Goal: Book appointment/travel/reservation

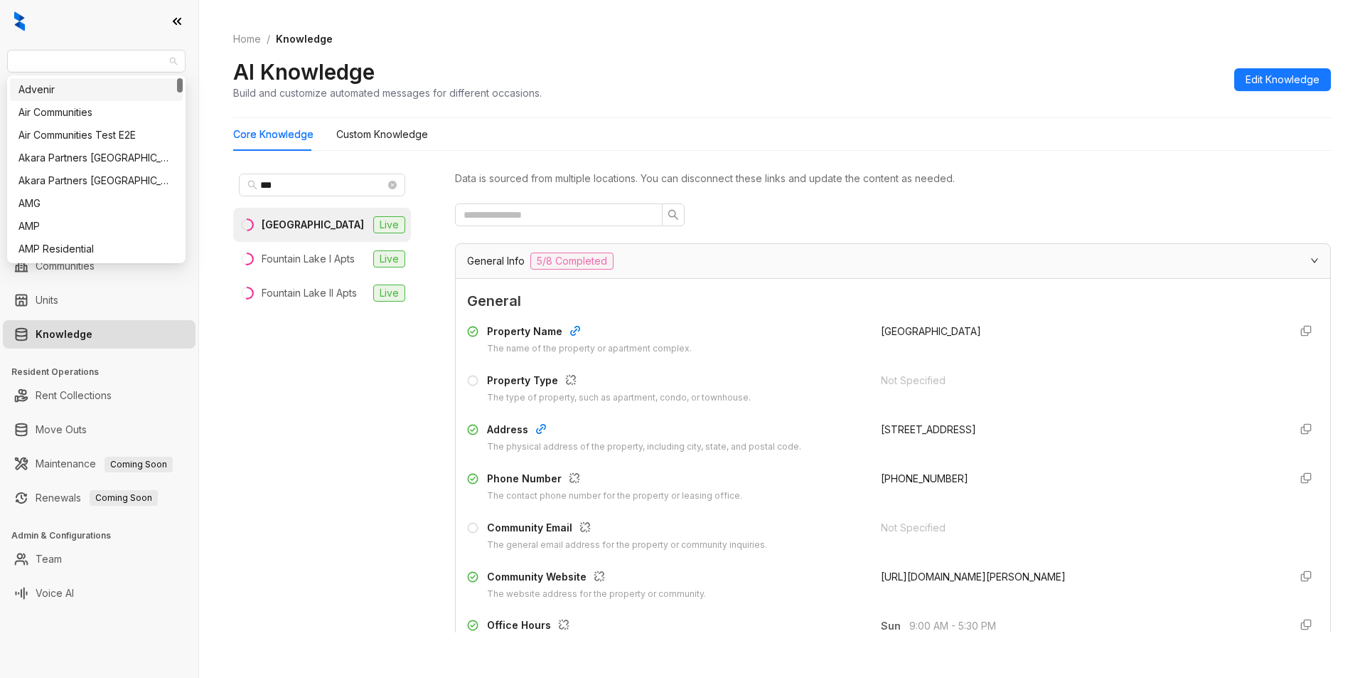
click at [130, 67] on span "Case and Associates" at bounding box center [96, 60] width 161 height 21
type input "**"
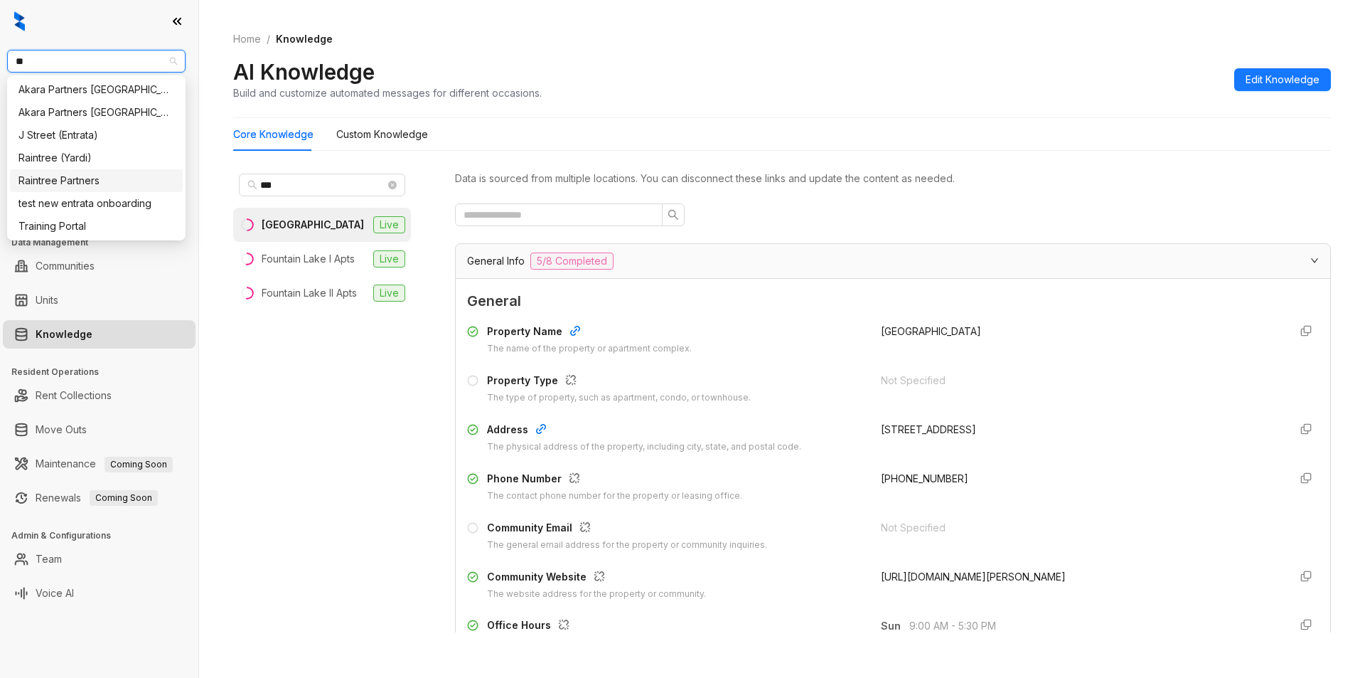
click at [91, 174] on div "Raintree Partners" at bounding box center [96, 181] width 156 height 16
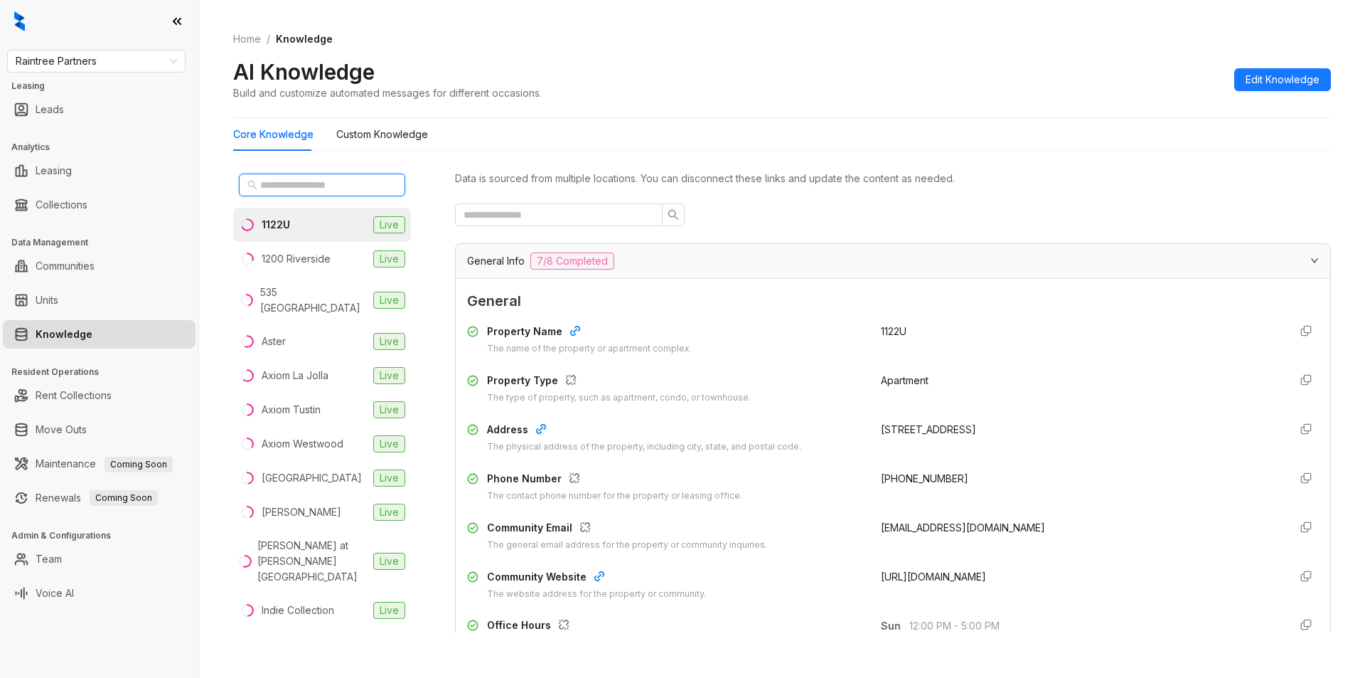
click at [260, 179] on input "text" at bounding box center [322, 185] width 125 height 16
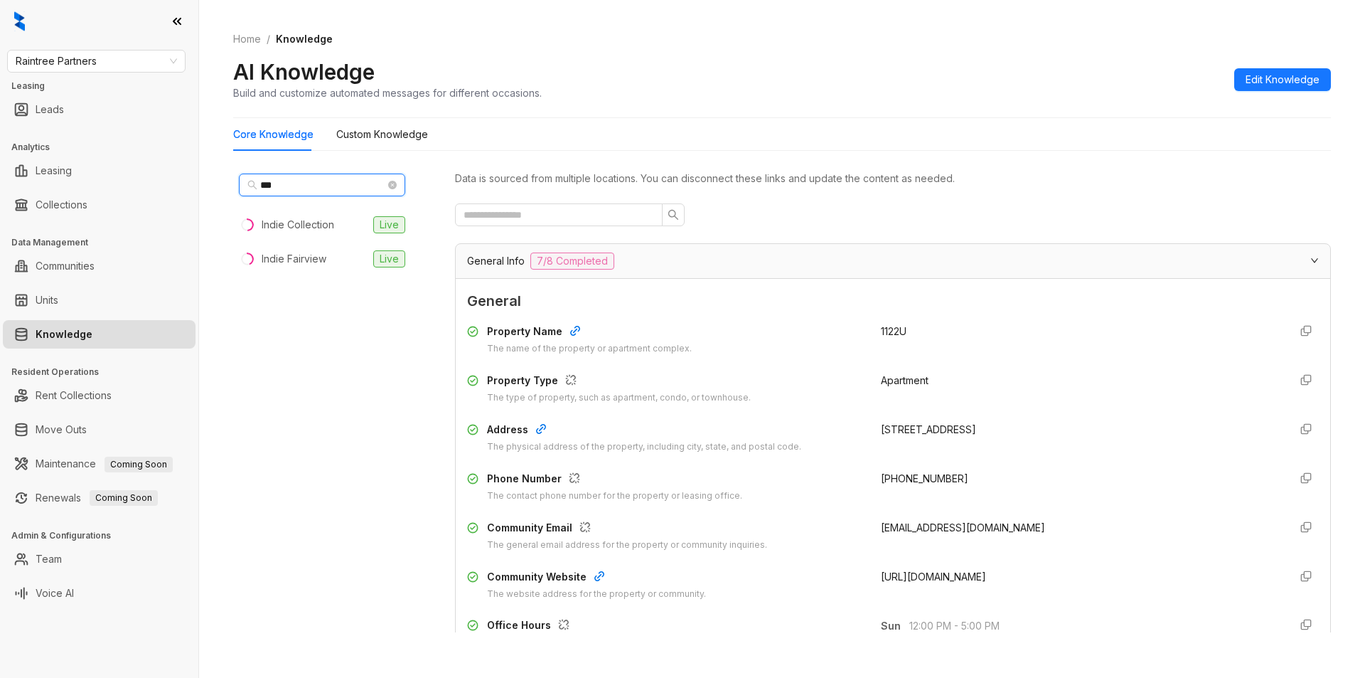
type input "***"
click at [305, 221] on div "Indie Collection" at bounding box center [298, 225] width 73 height 16
drag, startPoint x: 870, startPoint y: 479, endPoint x: 956, endPoint y: 476, distance: 86.8
click at [956, 476] on div "Phone Number The contact phone number for the property or leasing office. (818)…" at bounding box center [893, 487] width 852 height 32
copy span "(818) 310-6611"
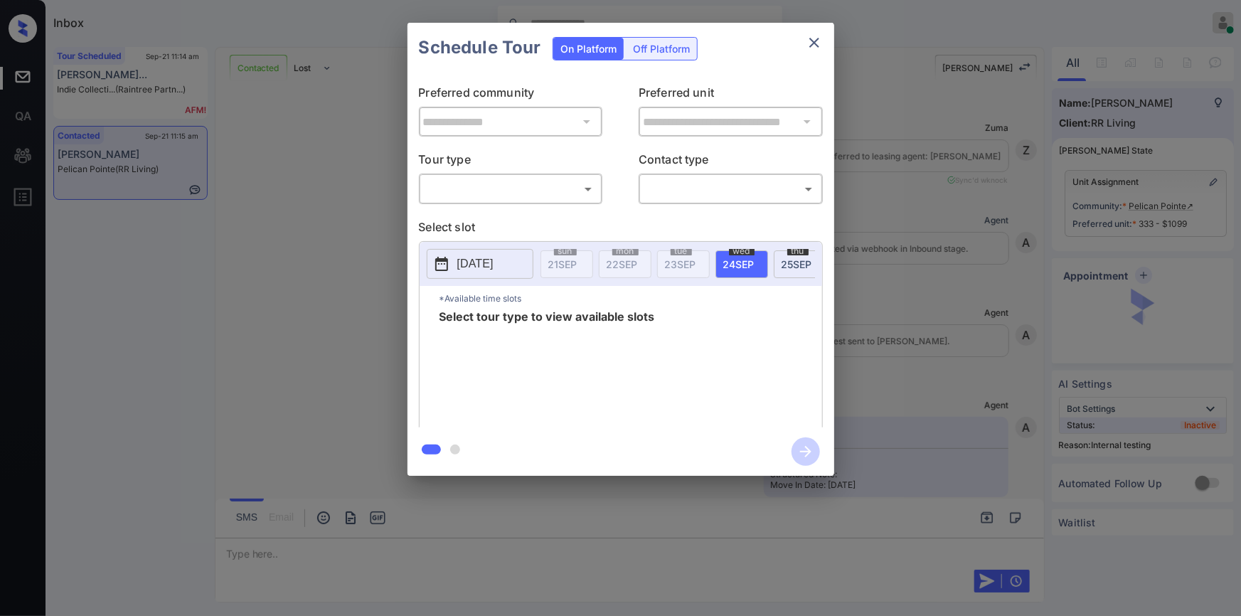
scroll to position [4228, 0]
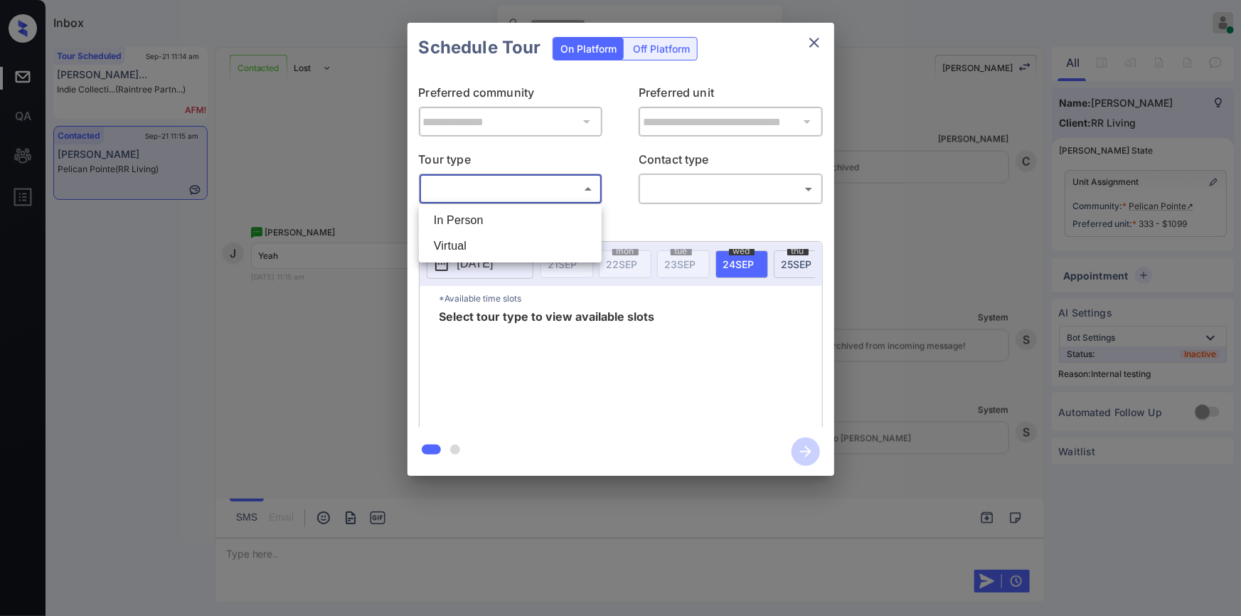
click at [494, 185] on body "Inbox Jiro Alonzo Online Set yourself offline Set yourself on break Profile Swi…" at bounding box center [620, 308] width 1241 height 616
click at [471, 215] on li "In Person" at bounding box center [510, 221] width 176 height 26
type input "********"
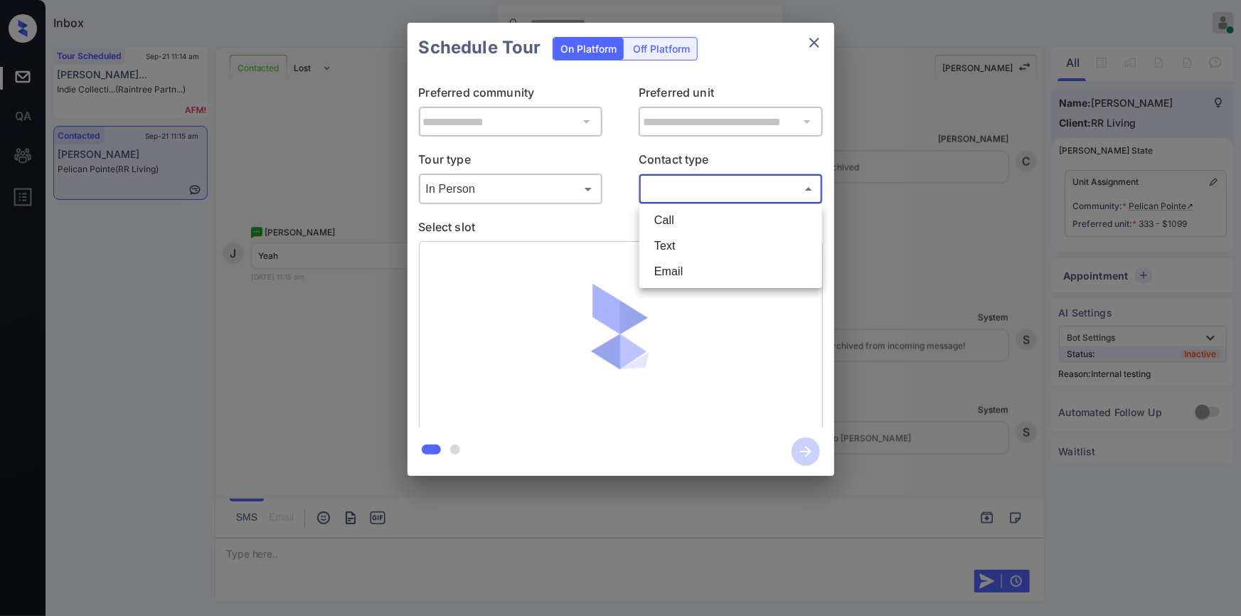
click at [656, 191] on body "Inbox Jiro Alonzo Online Set yourself offline Set yourself on break Profile Swi…" at bounding box center [620, 308] width 1241 height 616
click at [665, 245] on li "Text" at bounding box center [731, 246] width 176 height 26
type input "****"
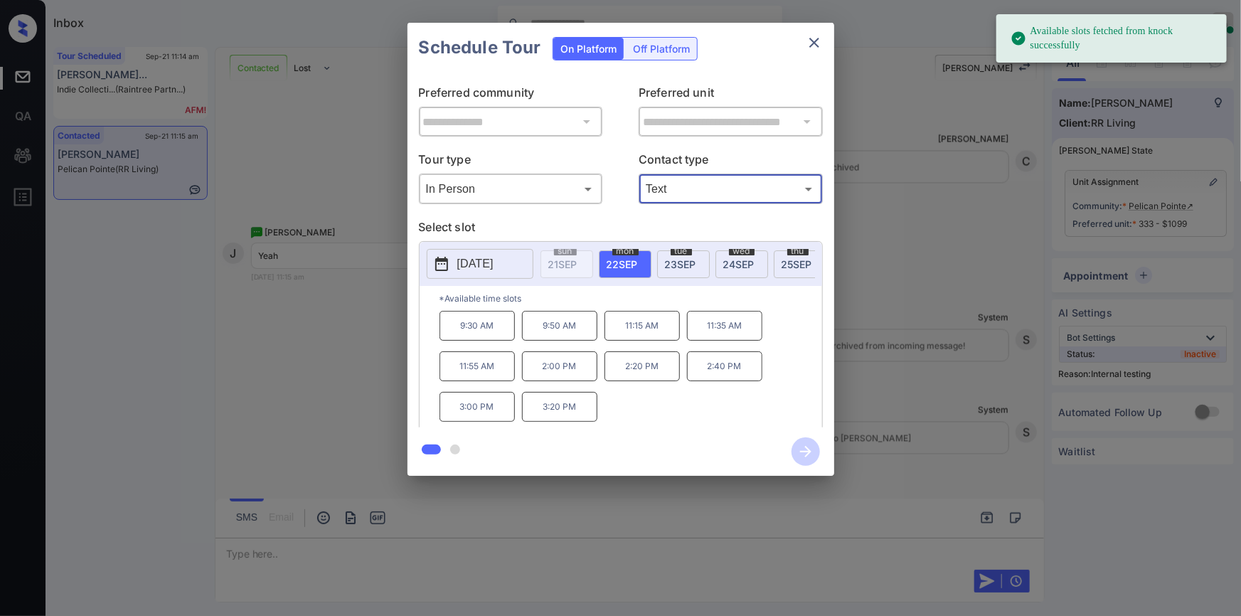
click at [680, 250] on span "tue" at bounding box center [681, 251] width 21 height 9
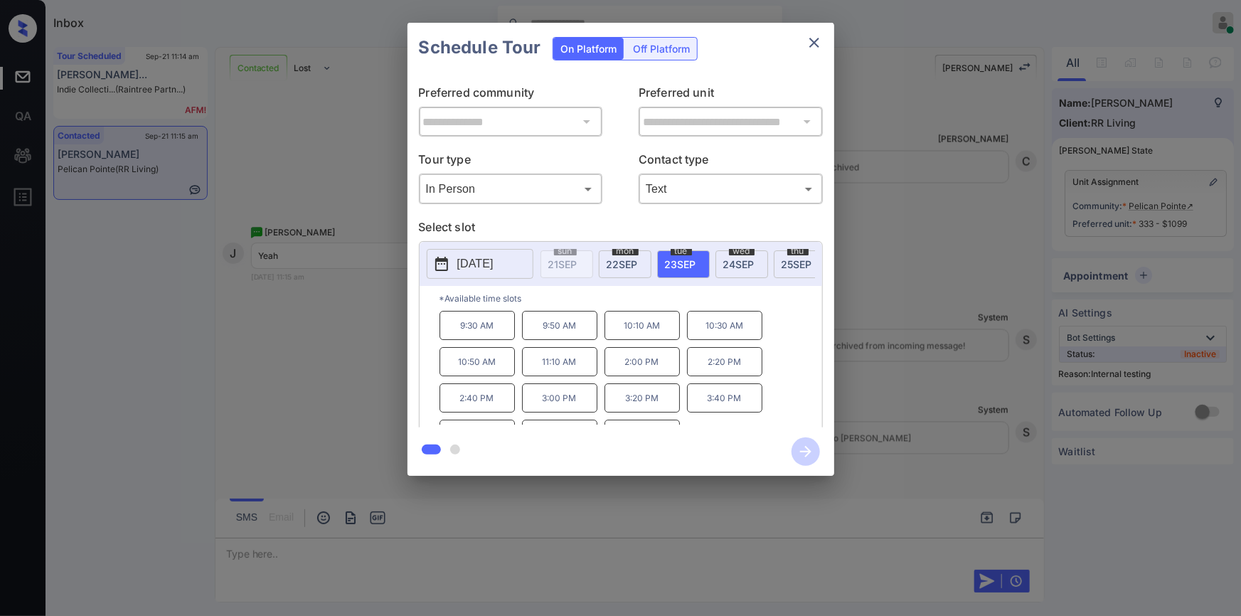
scroll to position [23, 0]
click at [476, 414] on p "4:00 PM" at bounding box center [476, 410] width 75 height 29
click at [806, 449] on icon "button" at bounding box center [805, 451] width 28 height 28
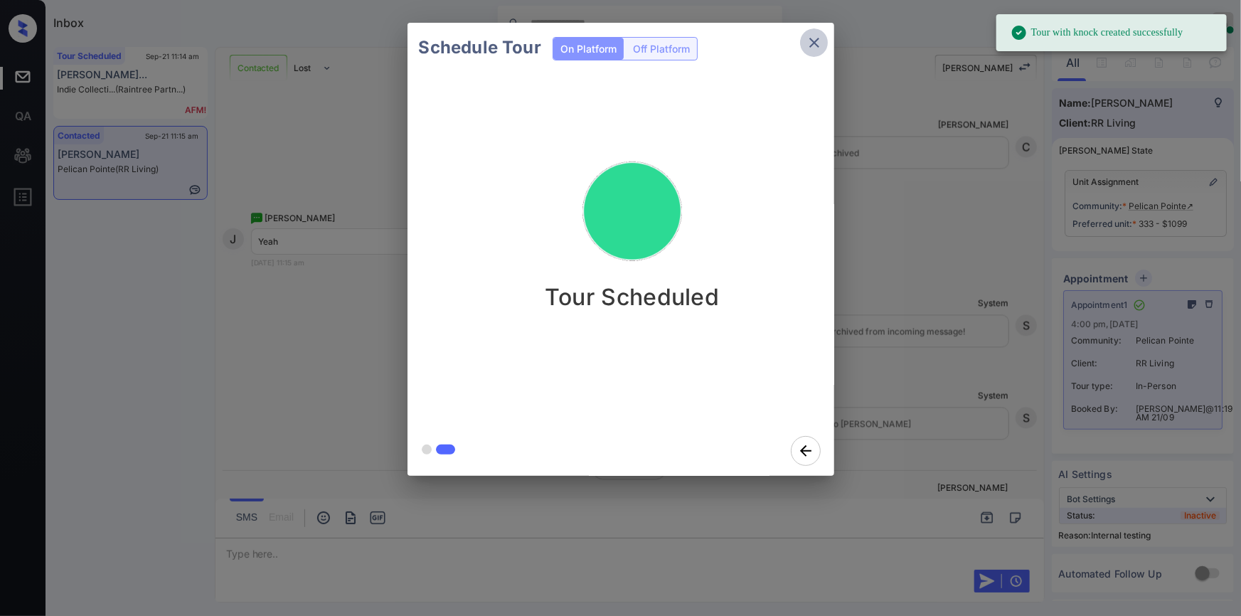
click at [814, 43] on icon "close" at bounding box center [814, 43] width 10 height 10
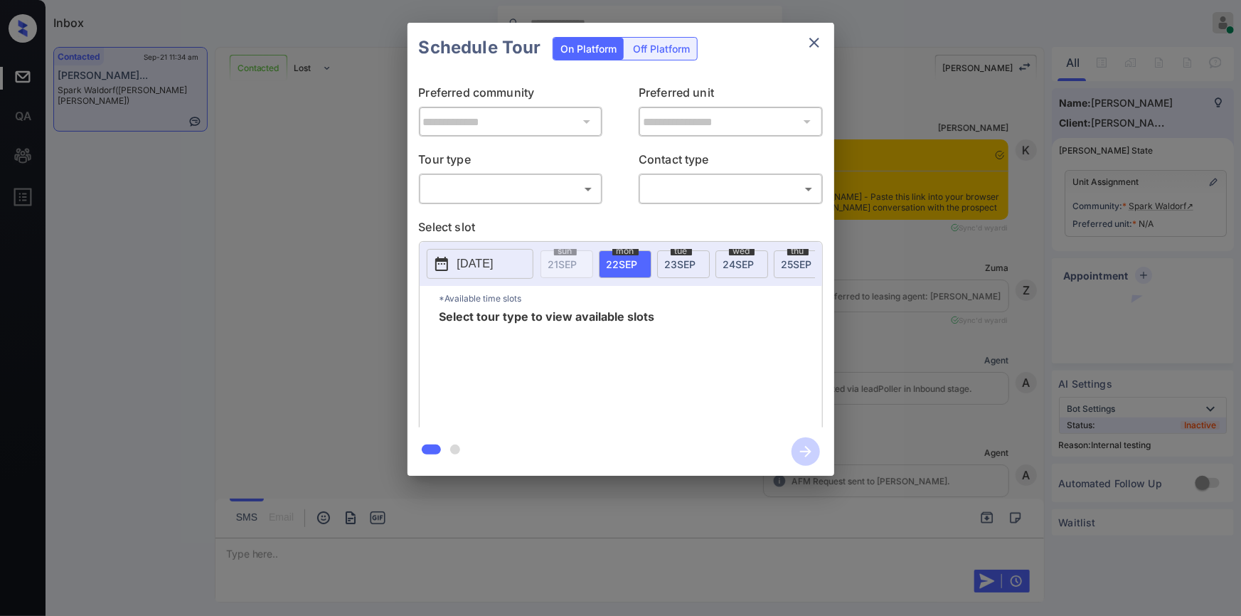
scroll to position [3887, 0]
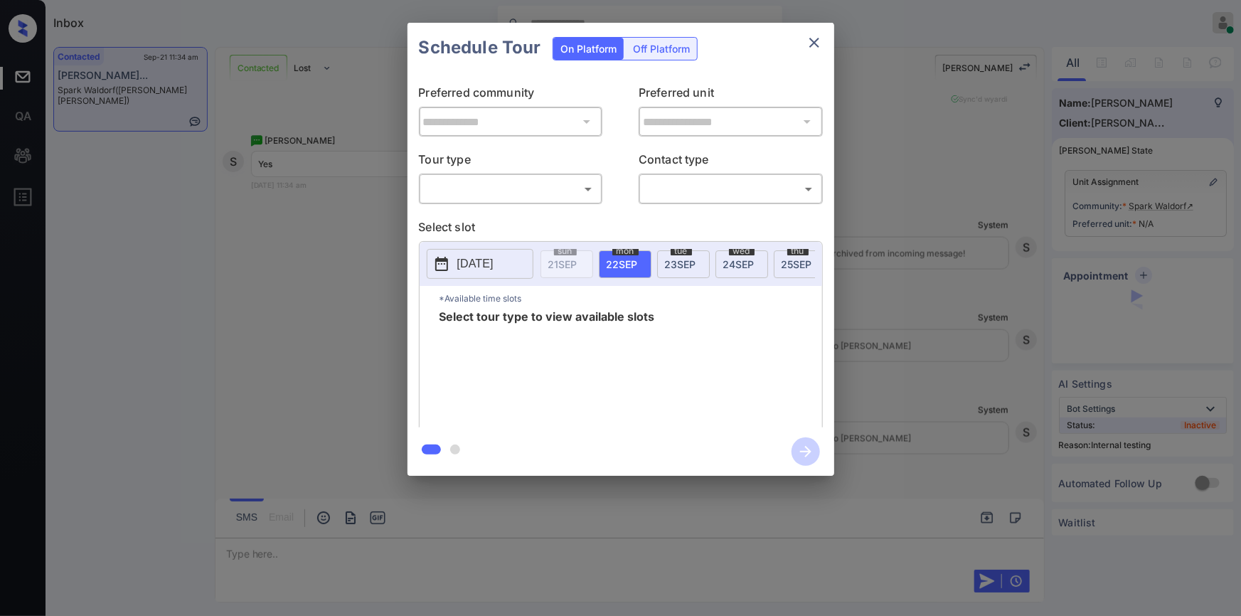
click at [474, 203] on div "​ ​" at bounding box center [511, 189] width 184 height 31
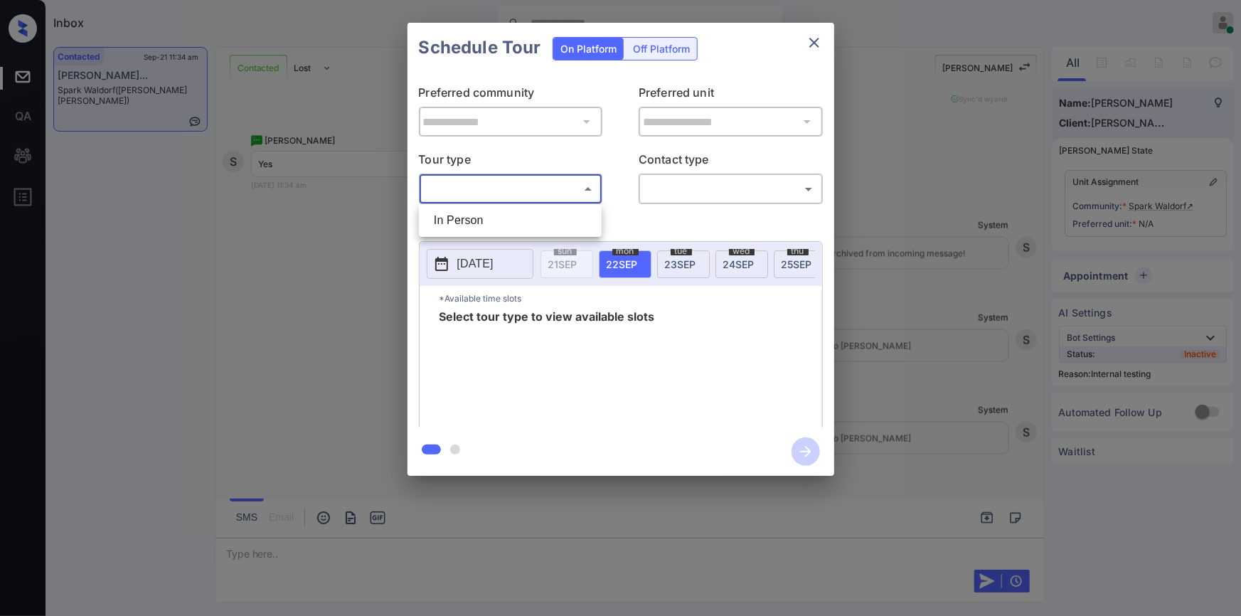
click at [501, 180] on body "Inbox Jiro Alonzo Online Set yourself offline Set yourself on break Profile Swi…" at bounding box center [620, 308] width 1241 height 616
click at [811, 42] on div at bounding box center [620, 308] width 1241 height 616
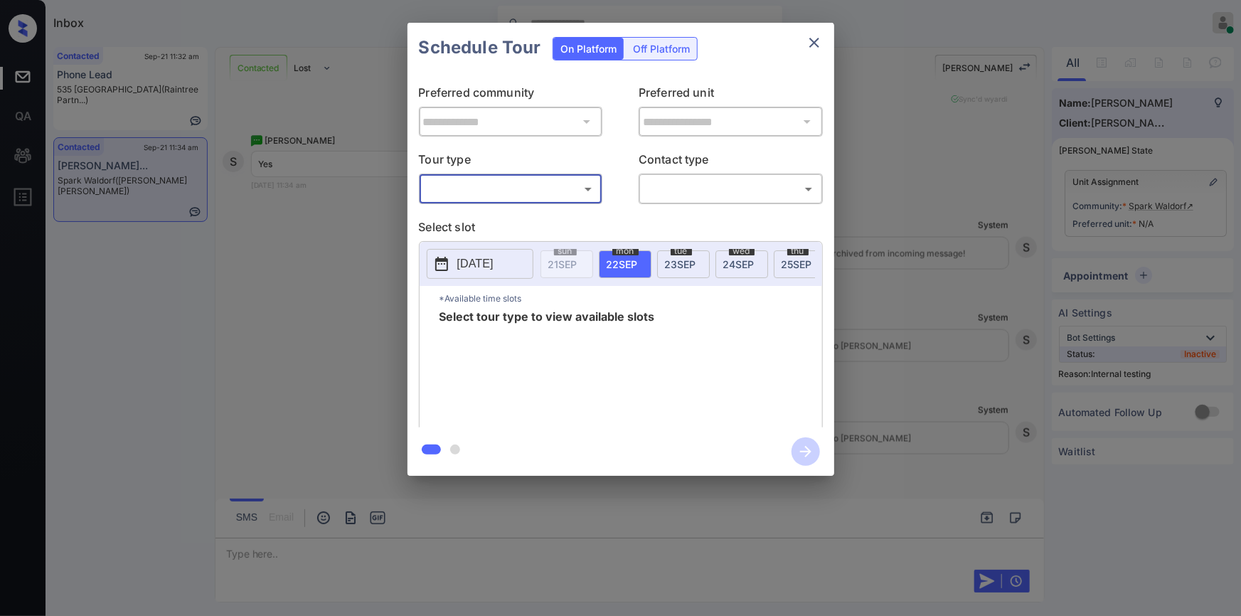
click at [243, 250] on div "**********" at bounding box center [620, 249] width 1241 height 498
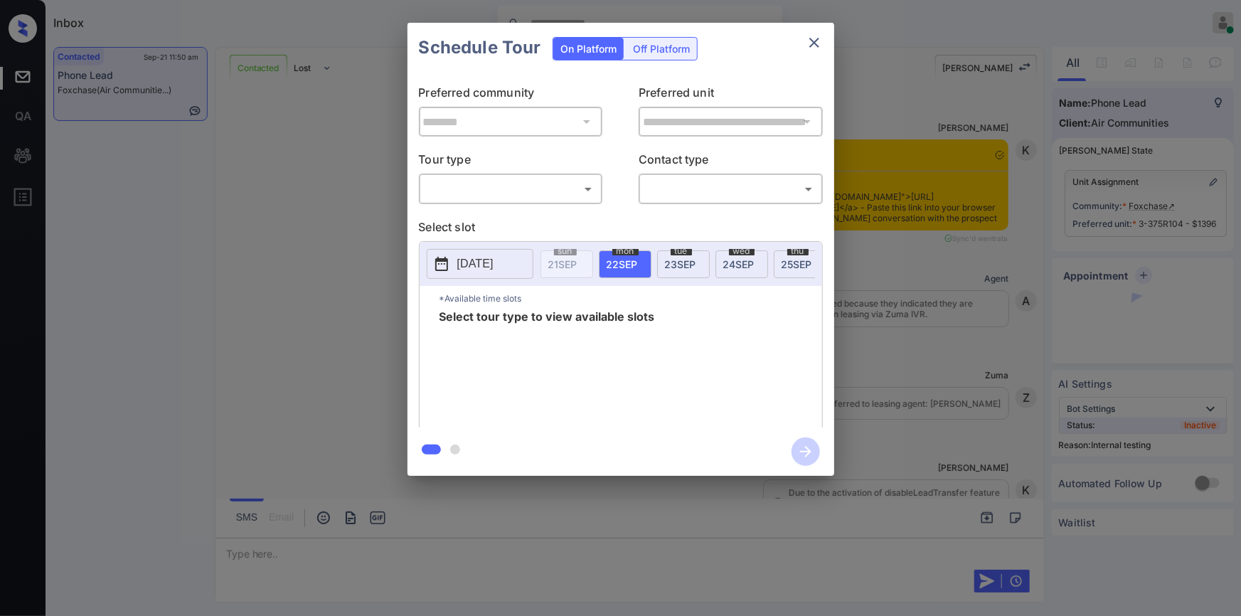
scroll to position [1734, 0]
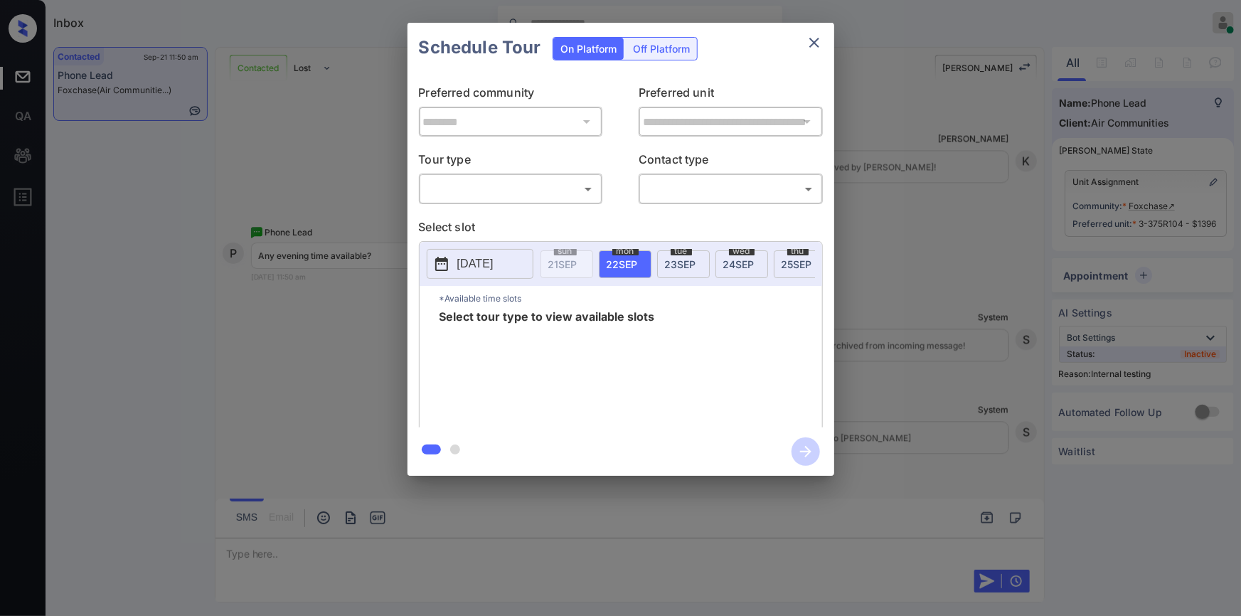
click at [479, 188] on body "Inbox [PERSON_NAME] Online Set yourself offline Set yourself on break Profile S…" at bounding box center [620, 308] width 1241 height 616
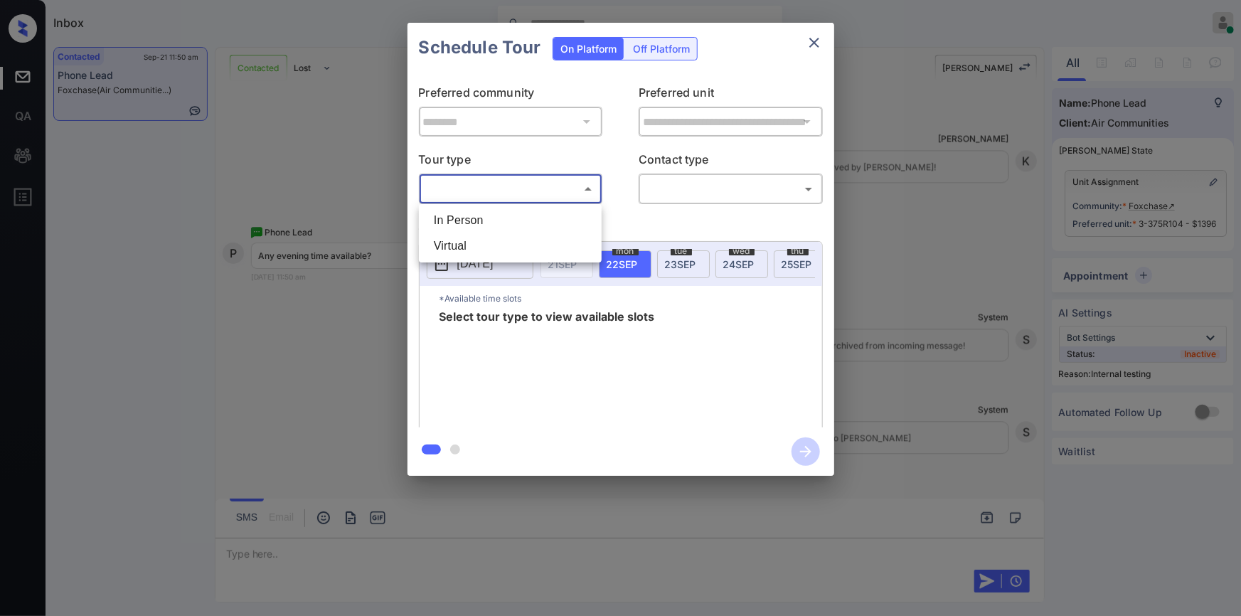
click at [464, 223] on li "In Person" at bounding box center [510, 221] width 176 height 26
type input "********"
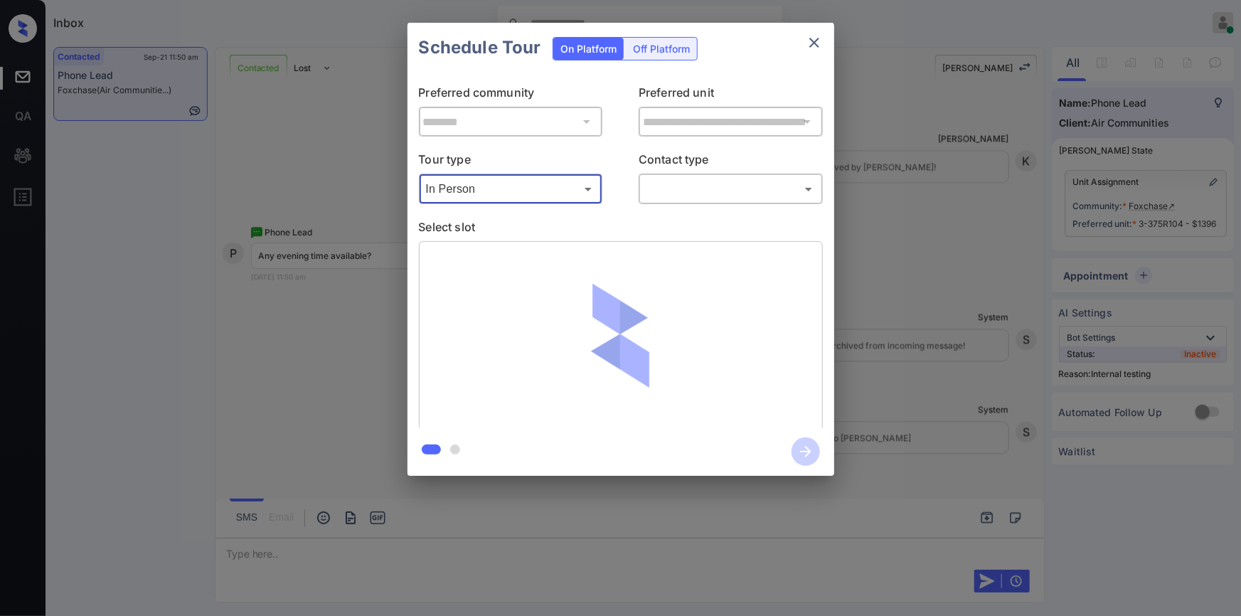
click at [684, 192] on body "Inbox Jiro Alonzo Online Set yourself offline Set yourself on break Profile Swi…" at bounding box center [620, 308] width 1241 height 616
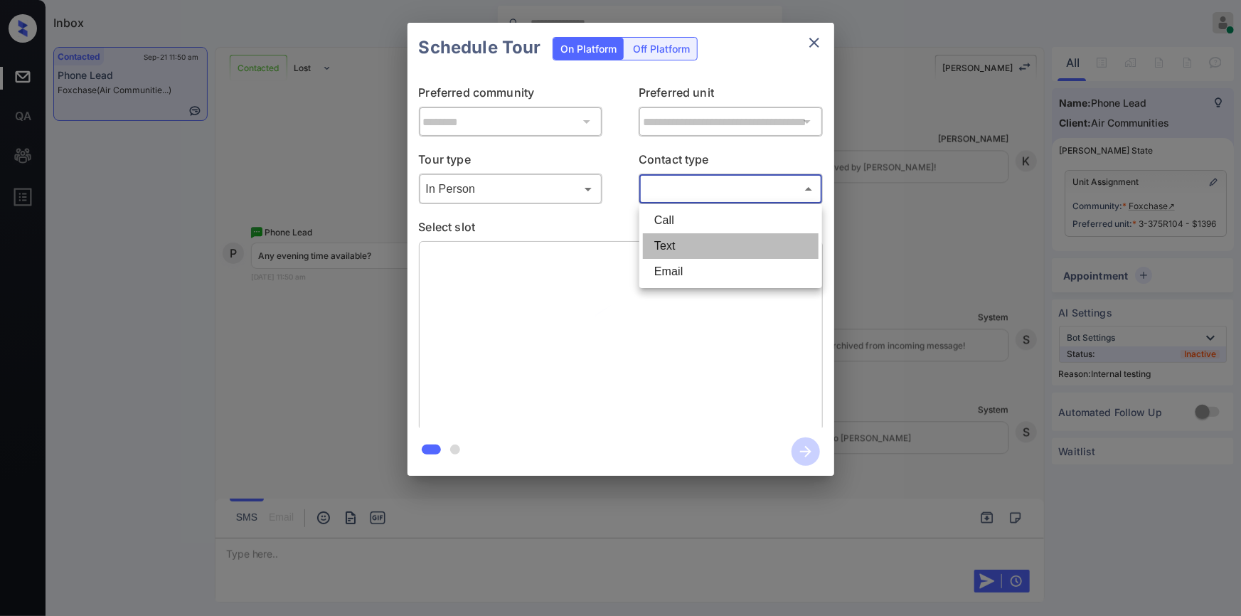
click at [667, 242] on li "Text" at bounding box center [731, 246] width 176 height 26
type input "****"
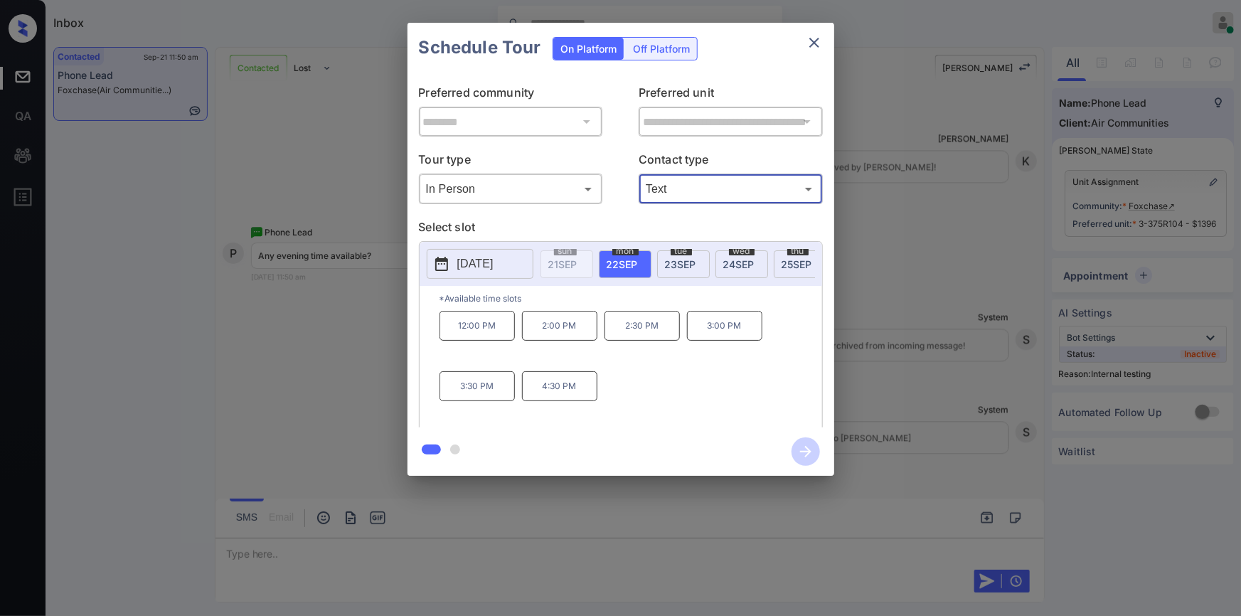
click at [274, 386] on div "**********" at bounding box center [620, 249] width 1241 height 498
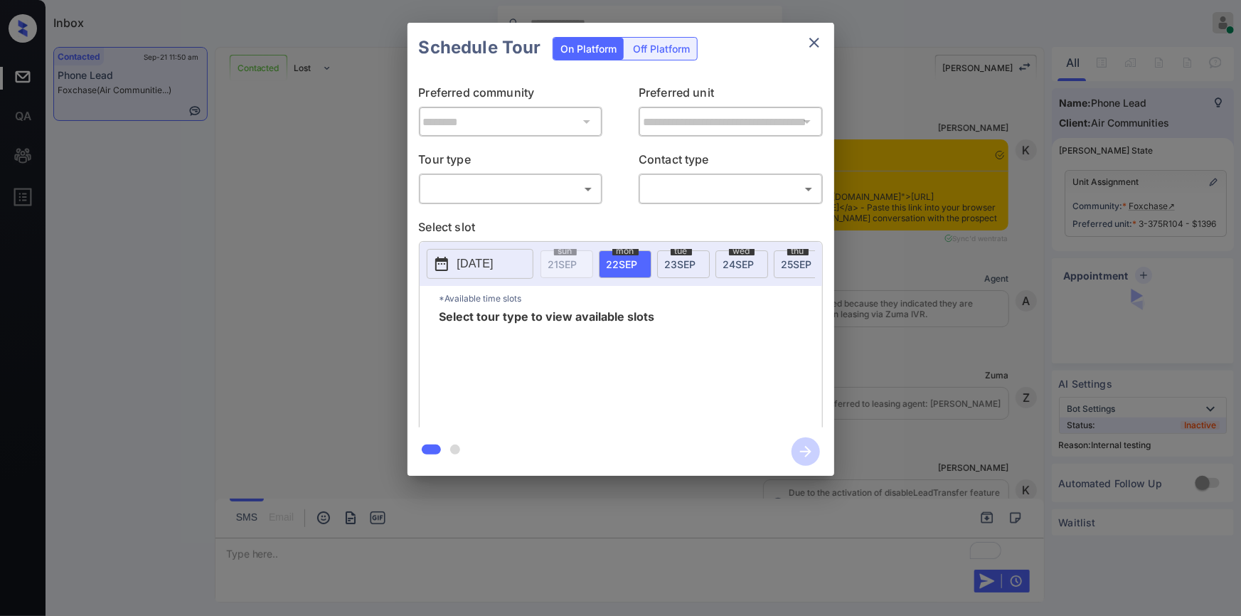
scroll to position [1998, 0]
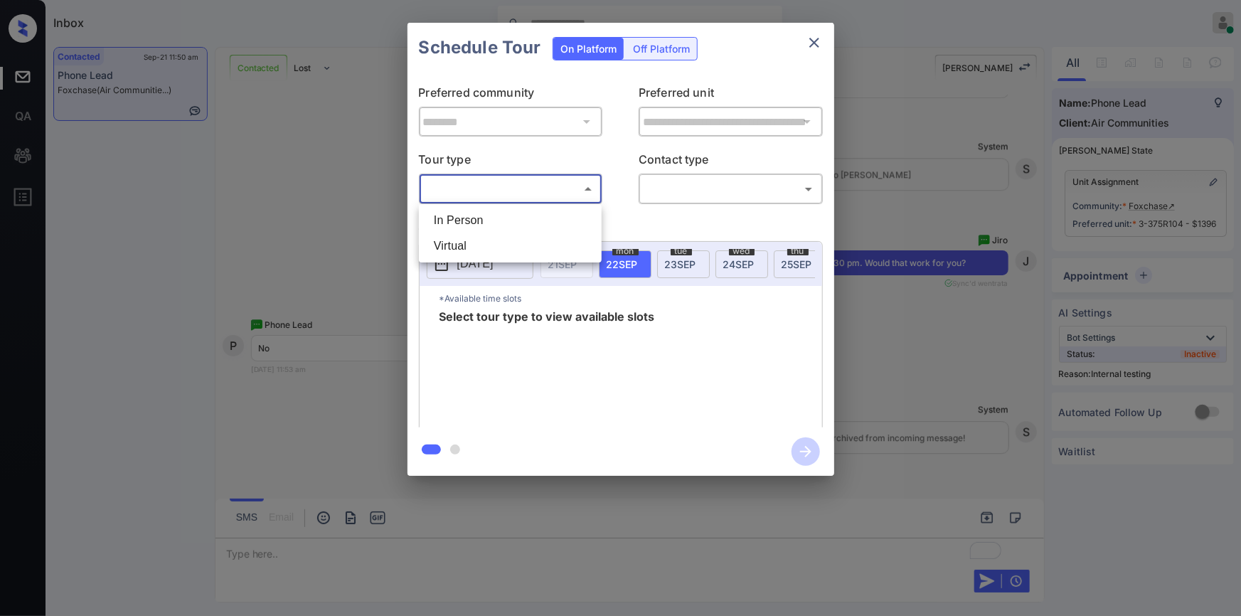
click at [479, 188] on body "Inbox Jiro Alonzo Online Set yourself offline Set yourself on break Profile Swi…" at bounding box center [620, 308] width 1241 height 616
click at [473, 213] on li "In Person" at bounding box center [510, 221] width 176 height 26
type input "********"
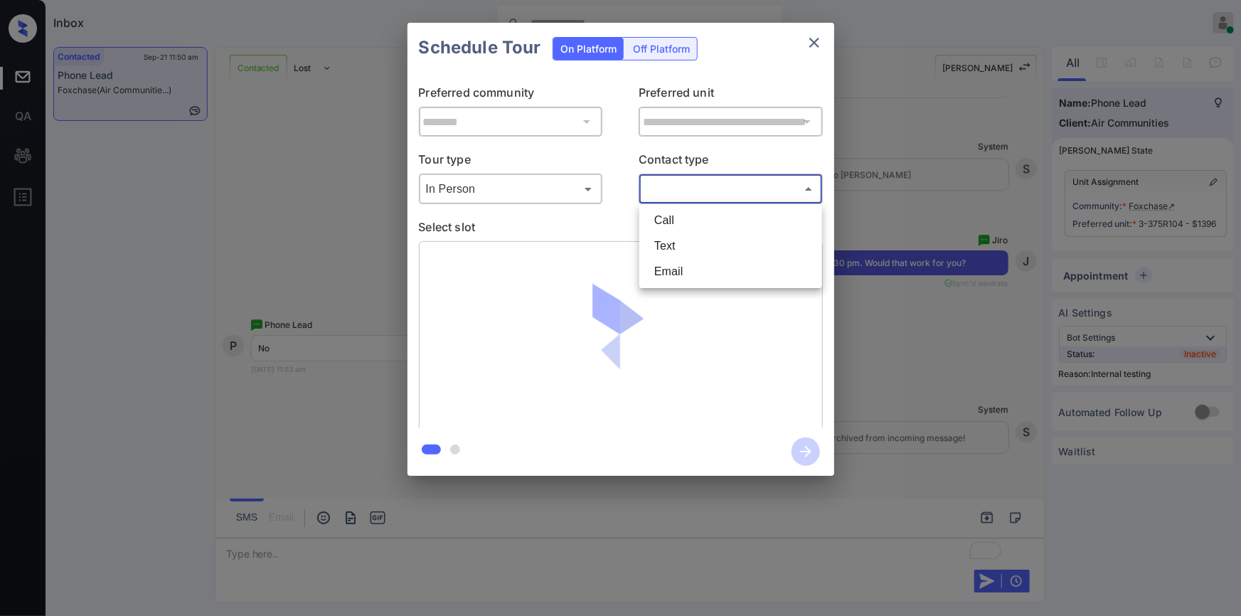
click at [671, 191] on body "Inbox Jiro Alonzo Online Set yourself offline Set yourself on break Profile Swi…" at bounding box center [620, 308] width 1241 height 616
click at [676, 248] on li "Text" at bounding box center [731, 246] width 176 height 26
type input "****"
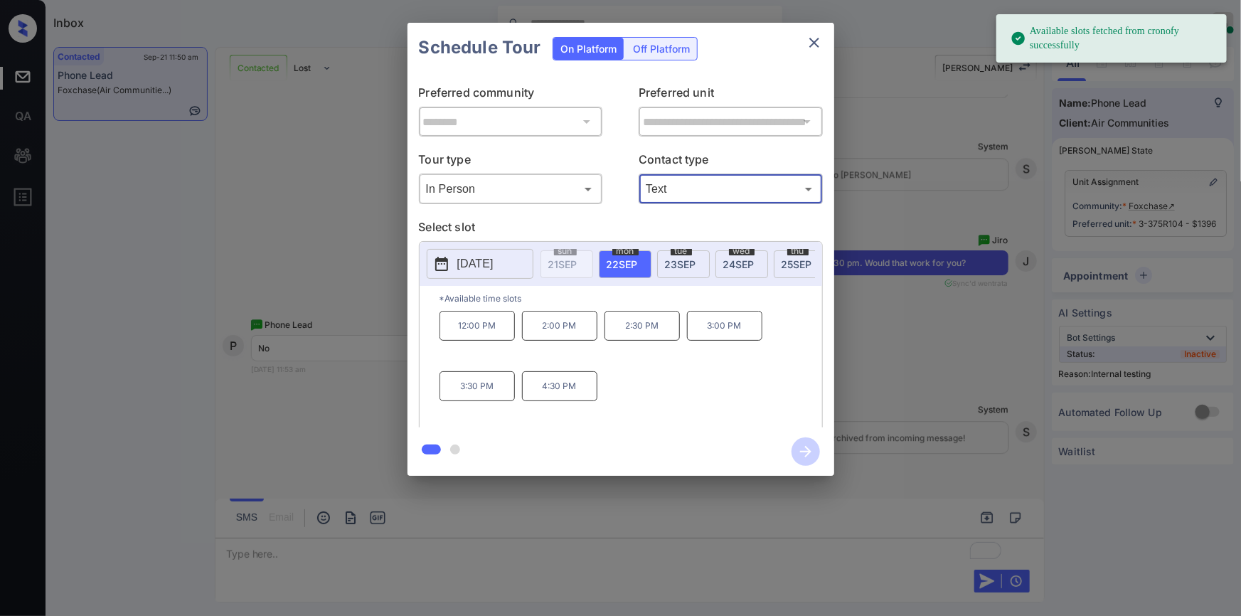
click at [681, 267] on span "23 SEP" at bounding box center [680, 264] width 31 height 12
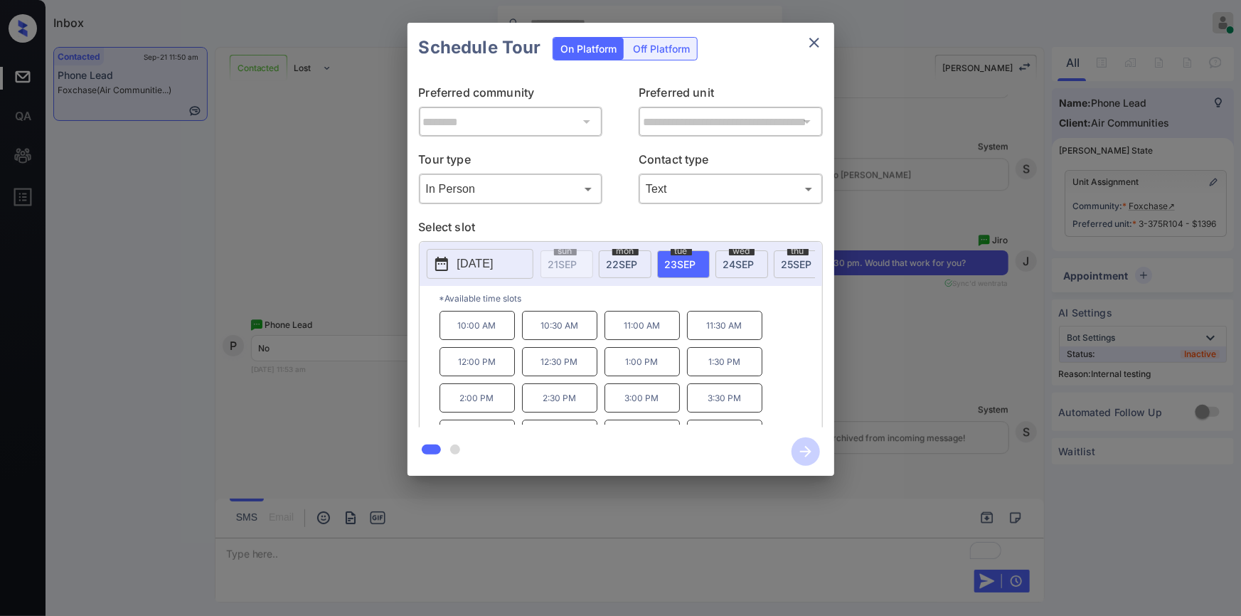
scroll to position [23, 0]
click at [294, 438] on div "**********" at bounding box center [620, 249] width 1241 height 498
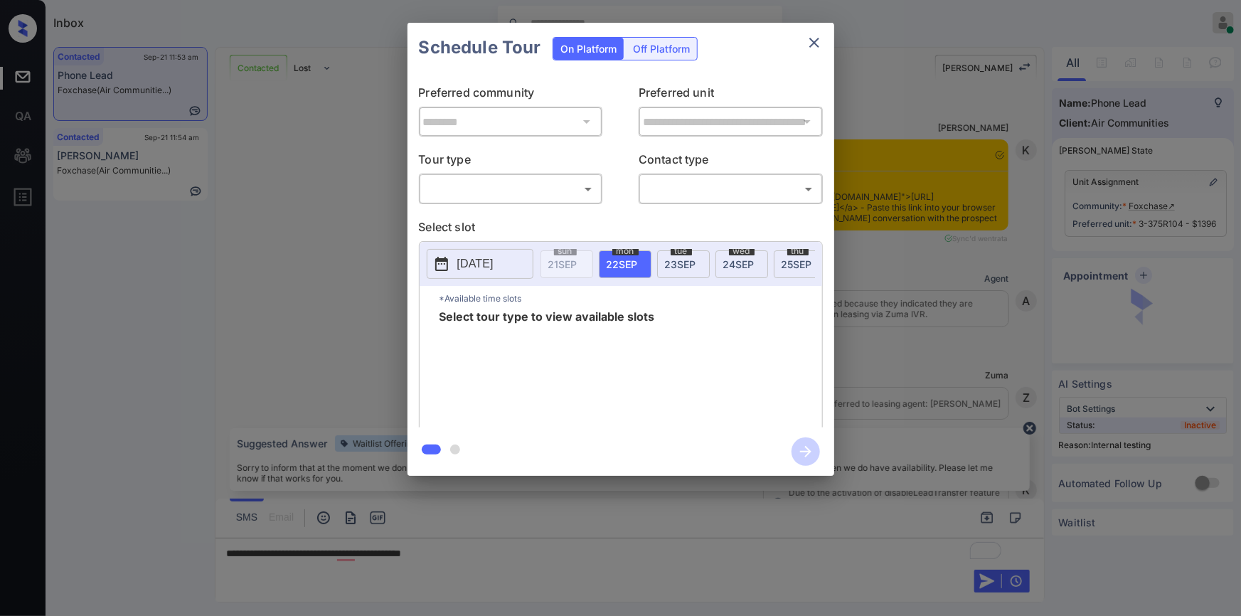
scroll to position [2261, 0]
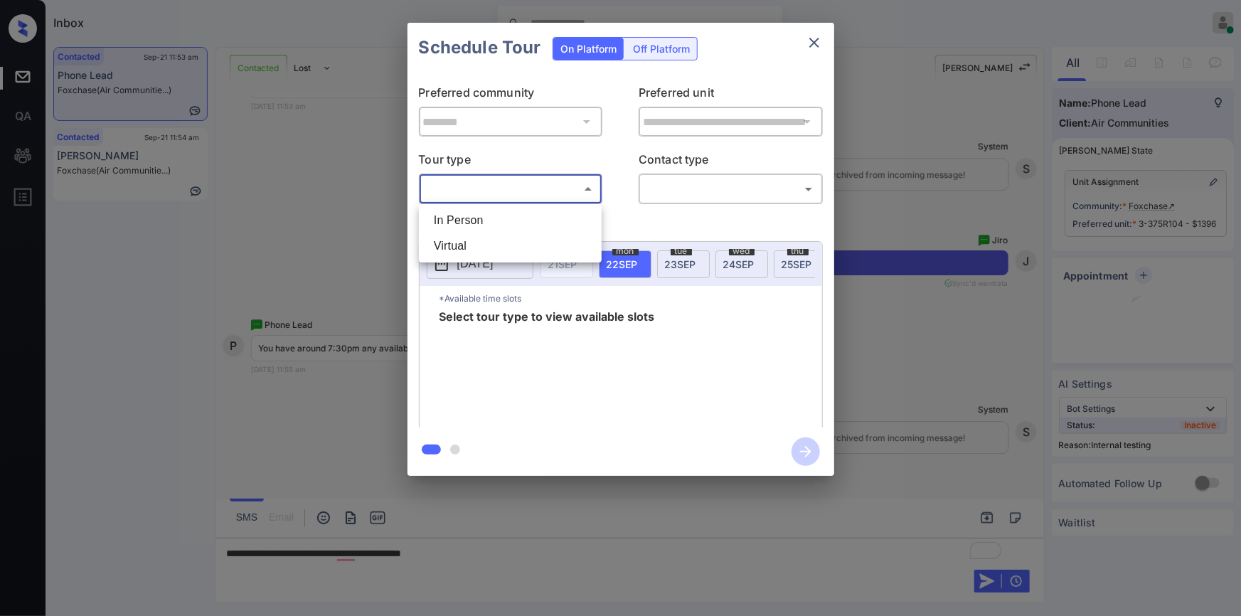
click at [522, 199] on body "Inbox [PERSON_NAME] Online Set yourself offline Set yourself on break Profile S…" at bounding box center [620, 308] width 1241 height 616
click at [491, 234] on li "Virtual" at bounding box center [510, 246] width 176 height 26
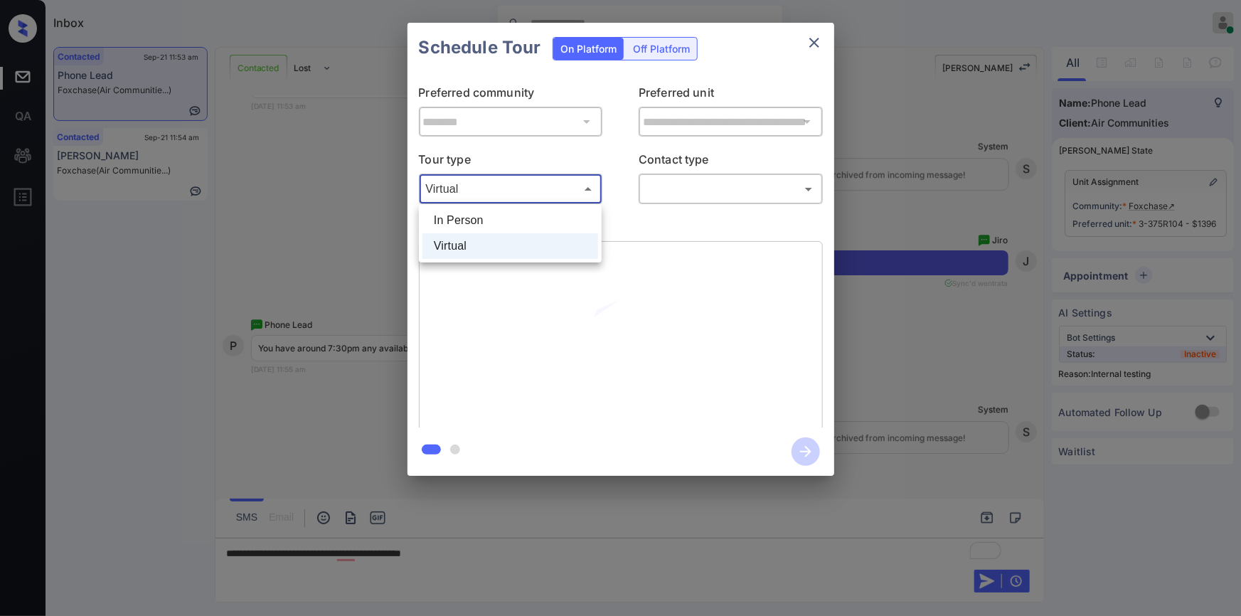
click at [504, 178] on body "Inbox Jiro Alonzo Online Set yourself offline Set yourself on break Profile Swi…" at bounding box center [620, 308] width 1241 height 616
drag, startPoint x: 477, startPoint y: 224, endPoint x: 511, endPoint y: 220, distance: 33.7
click at [479, 223] on li "In Person" at bounding box center [510, 221] width 176 height 26
type input "********"
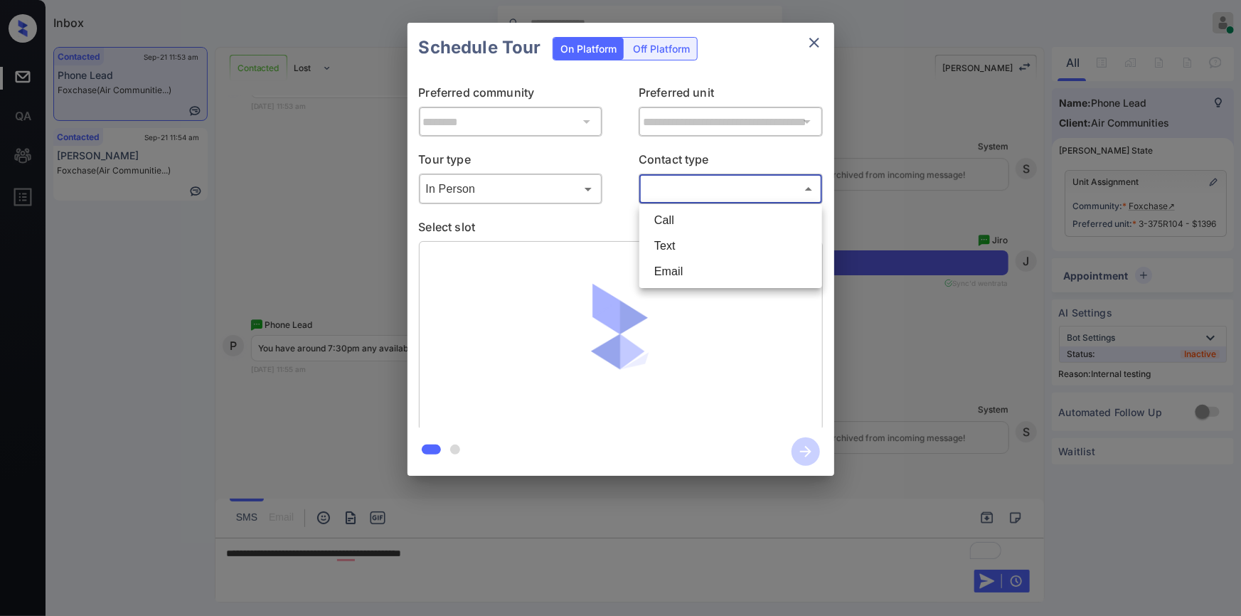
click at [693, 186] on body "Inbox Jiro Alonzo Online Set yourself offline Set yourself on break Profile Swi…" at bounding box center [620, 308] width 1241 height 616
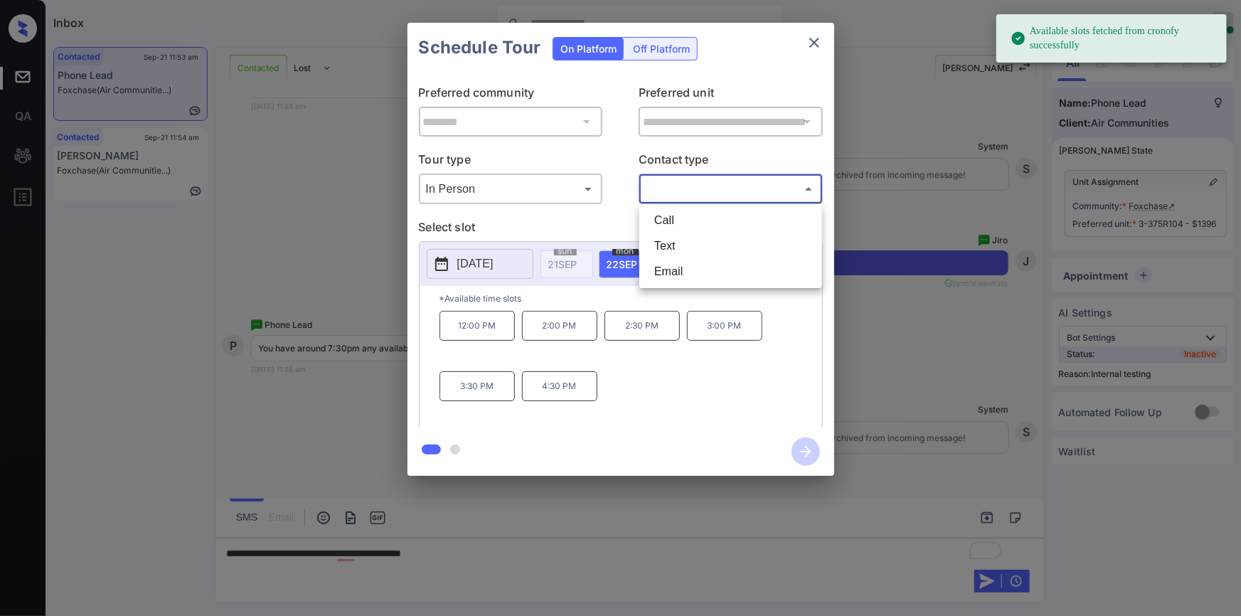
click at [672, 243] on li "Text" at bounding box center [731, 246] width 176 height 26
type input "****"
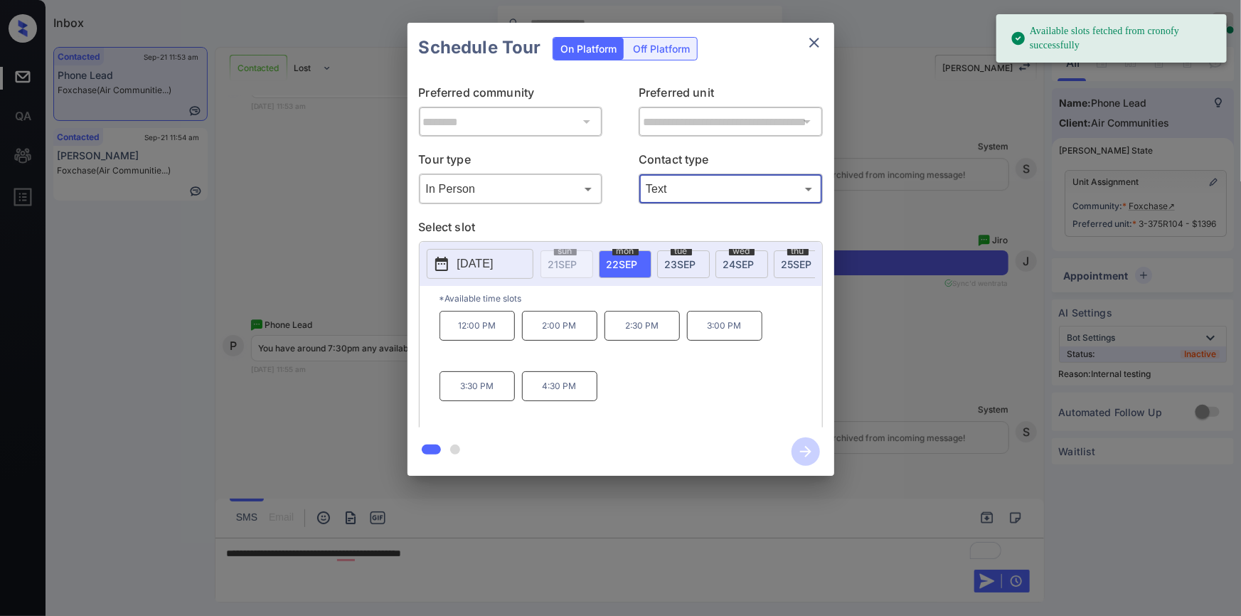
click at [462, 258] on p "2025-09-22" at bounding box center [475, 263] width 36 height 17
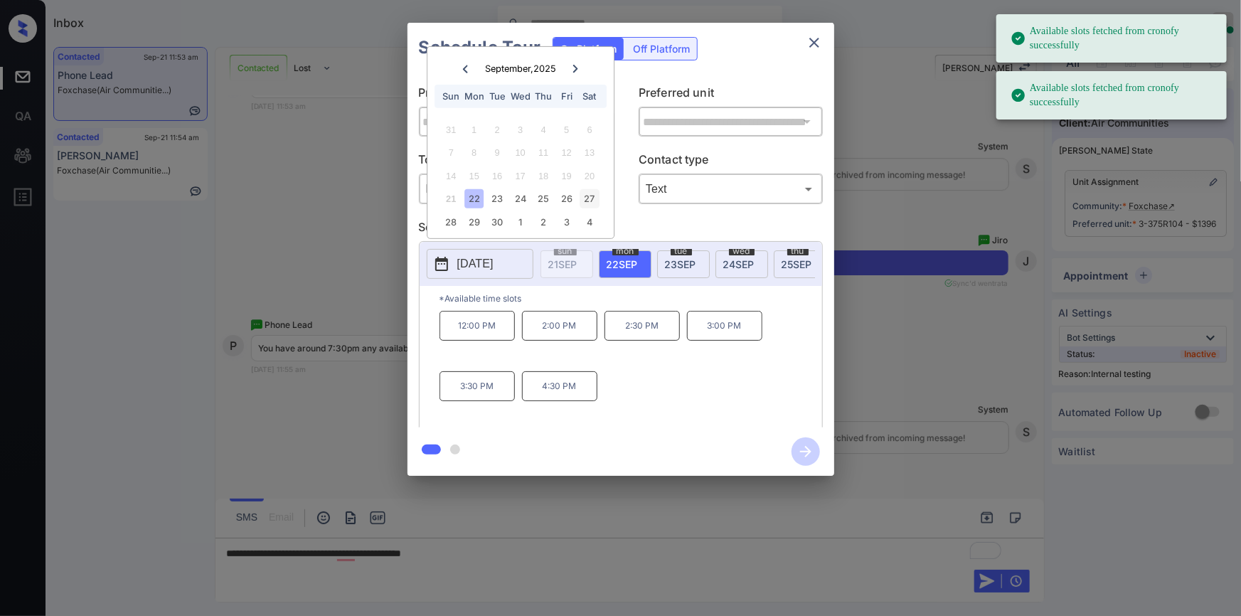
click at [580, 196] on div "27" at bounding box center [589, 198] width 19 height 19
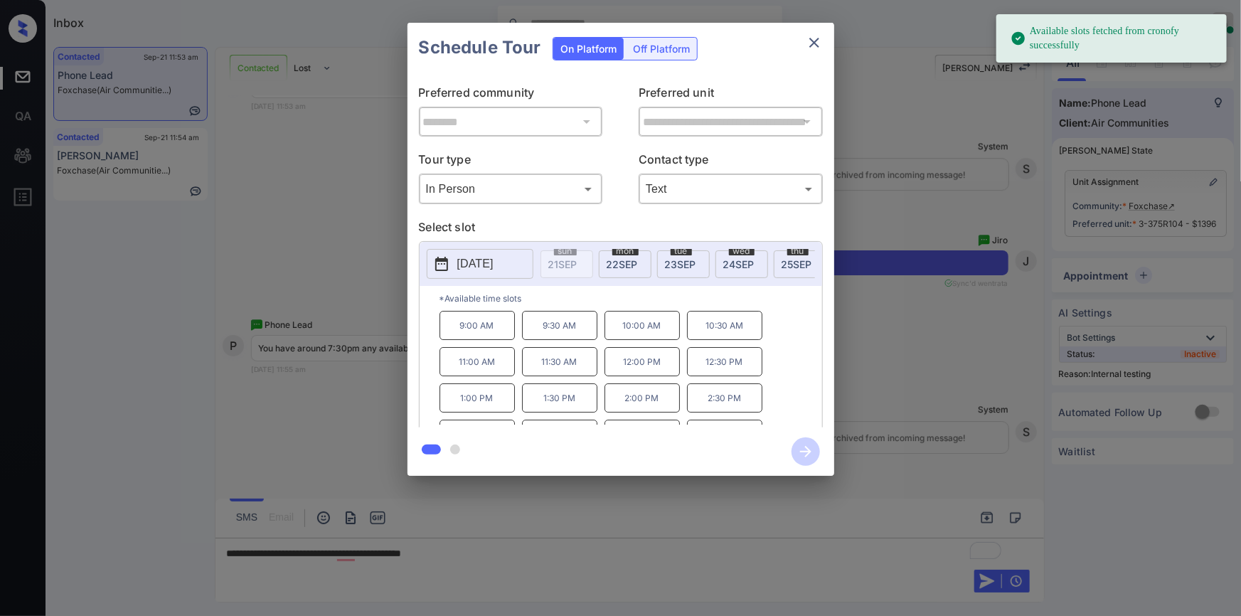
click at [346, 432] on div "**********" at bounding box center [620, 249] width 1241 height 498
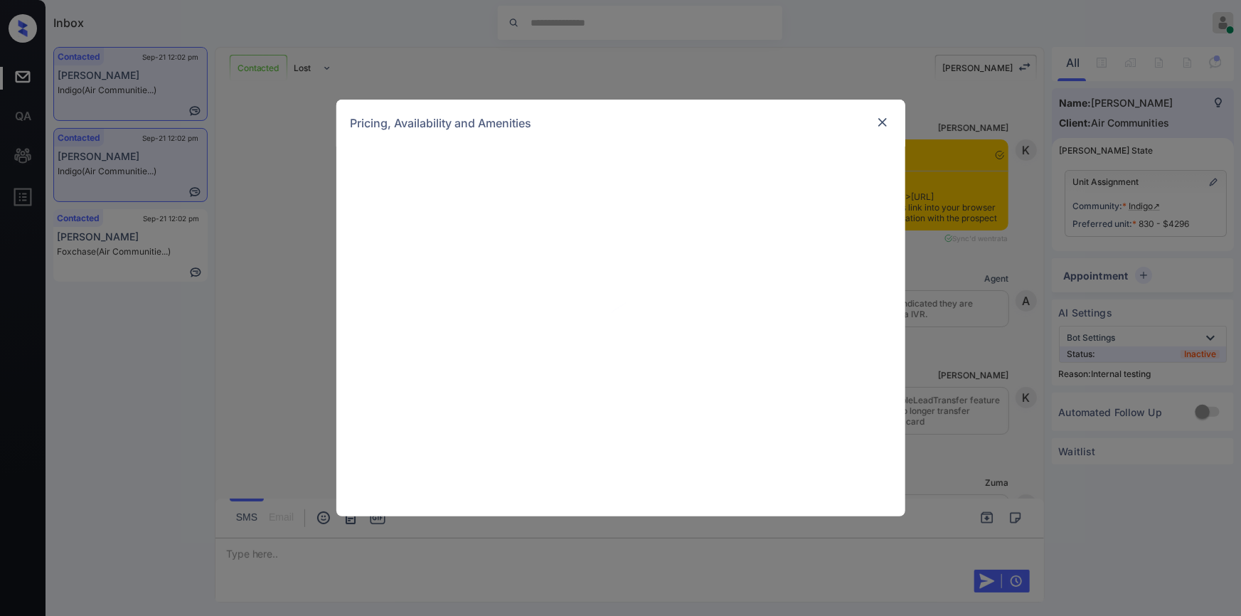
scroll to position [5056, 0]
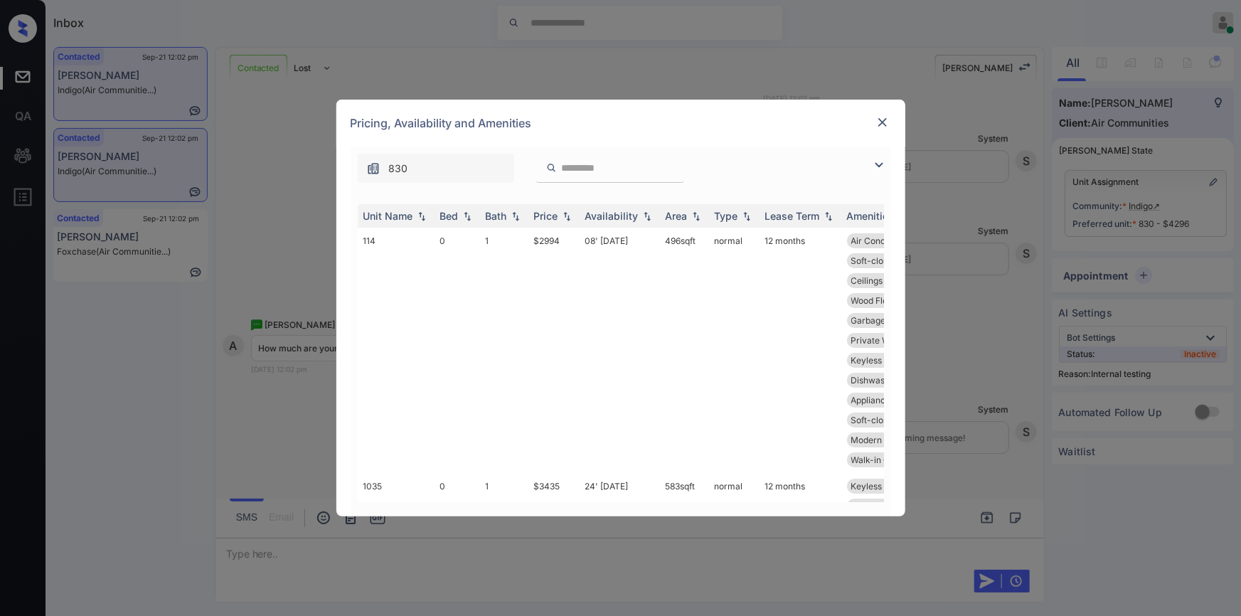
click at [882, 163] on img at bounding box center [878, 164] width 17 height 17
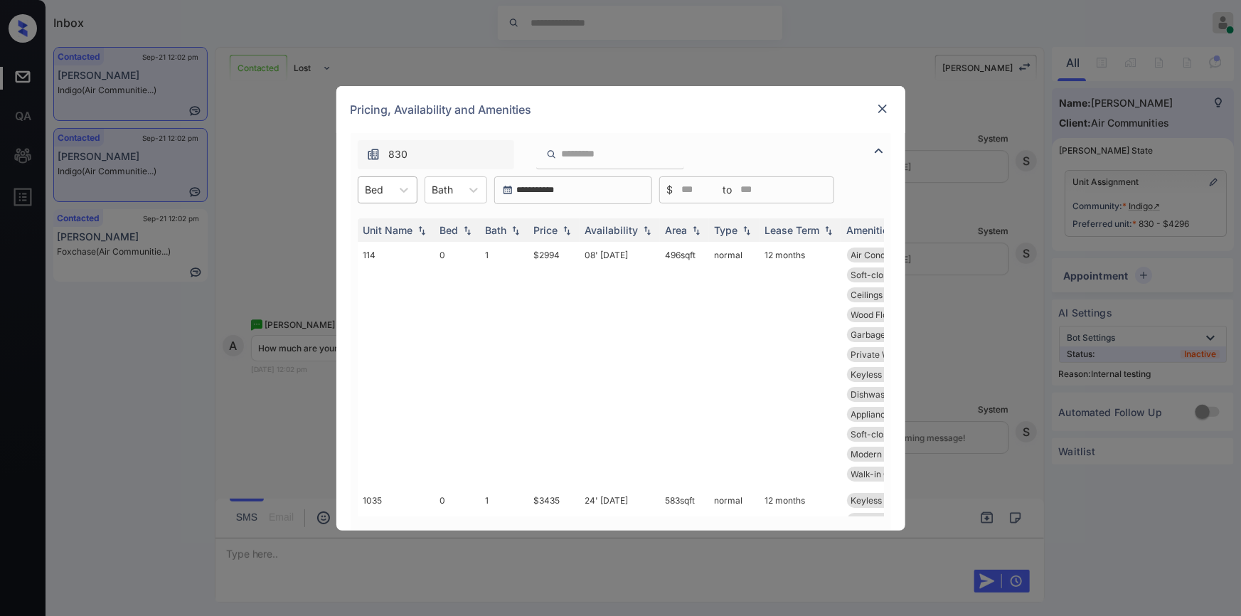
click at [366, 193] on input "text" at bounding box center [367, 189] width 3 height 12
click at [378, 278] on div "2" at bounding box center [388, 276] width 60 height 26
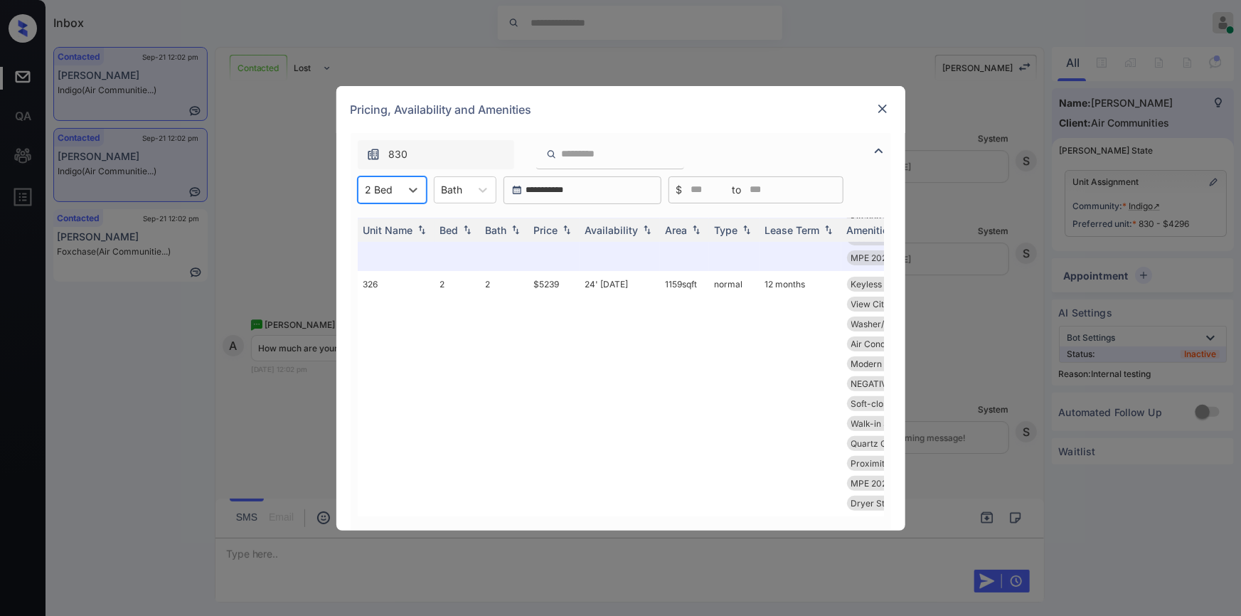
scroll to position [0, 0]
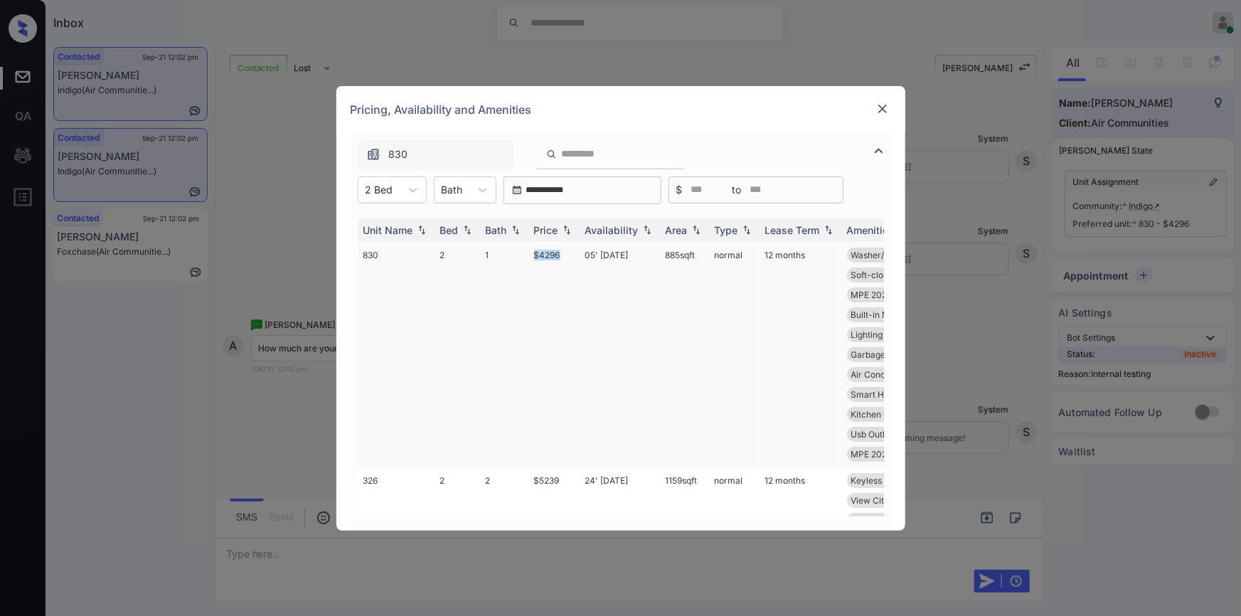
drag, startPoint x: 526, startPoint y: 250, endPoint x: 569, endPoint y: 252, distance: 43.5
click at [569, 252] on tr "830 2 1 $4296 05' [DATE] 885 sqft normal 12 months Washer/Dryer 20... MPE 2023 …" at bounding box center [729, 354] width 743 height 225
copy tr "$4296"
click at [548, 256] on td "$4296" at bounding box center [553, 354] width 51 height 225
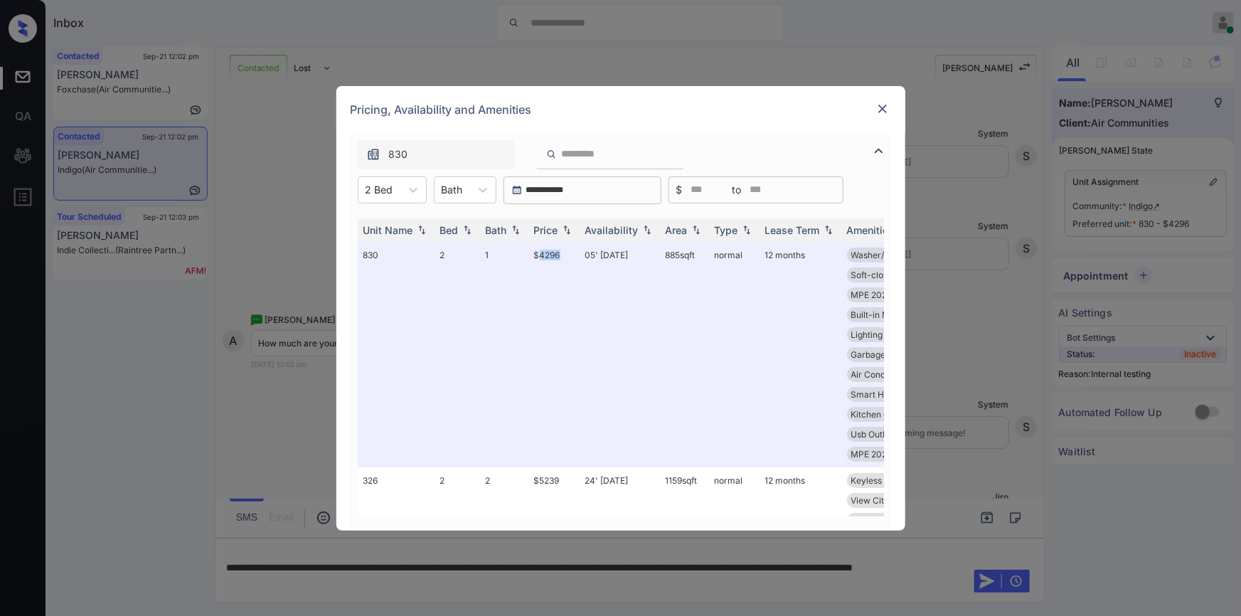
scroll to position [5148, 0]
click at [874, 100] on div at bounding box center [882, 108] width 17 height 17
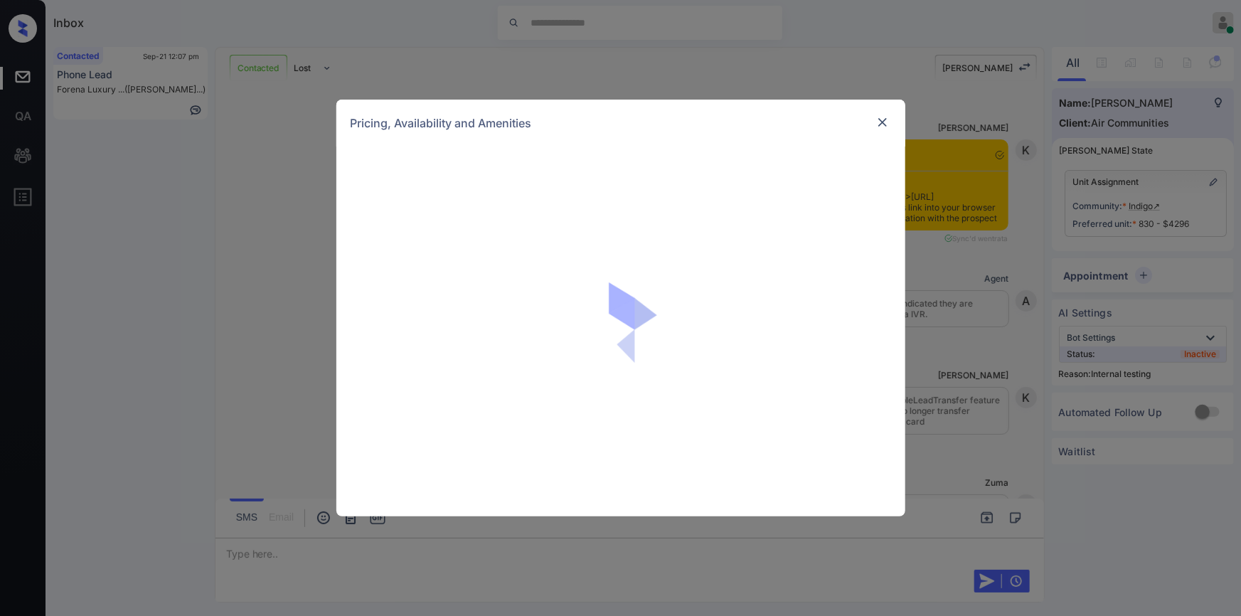
scroll to position [5432, 0]
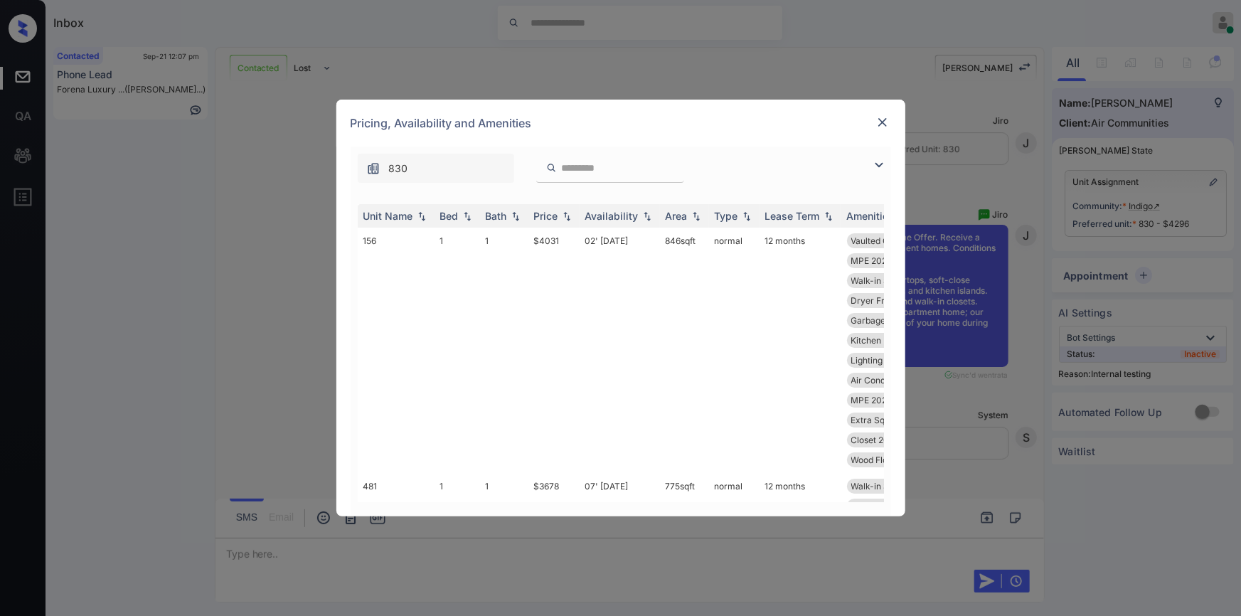
click at [878, 163] on img at bounding box center [878, 164] width 17 height 17
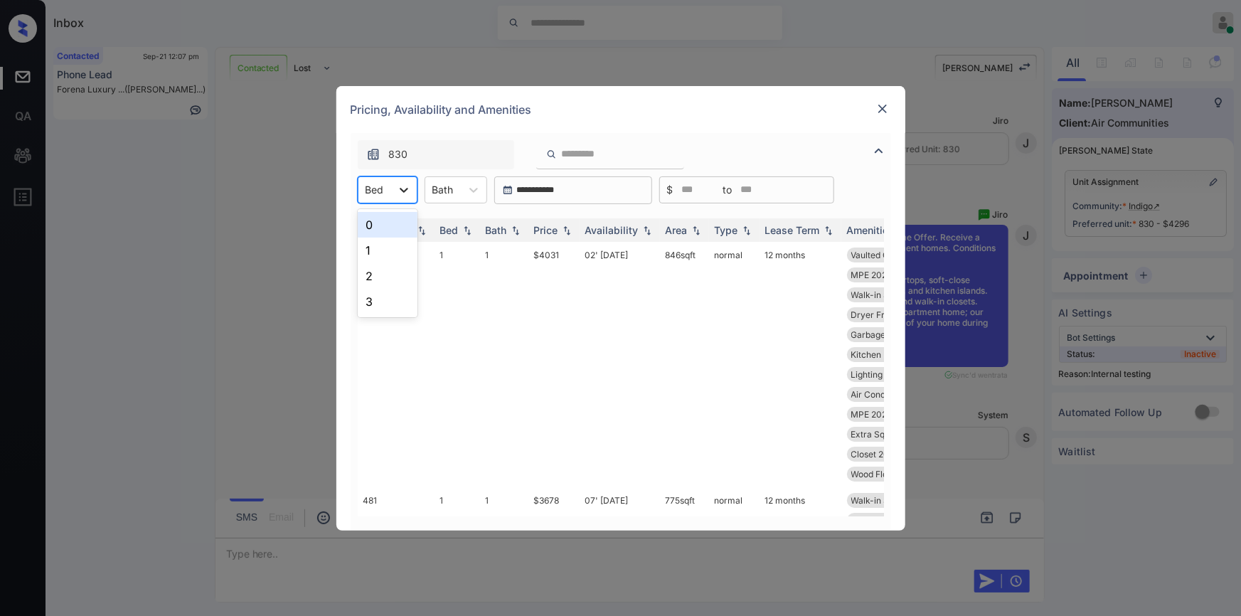
click at [391, 183] on div at bounding box center [404, 190] width 26 height 26
click at [368, 277] on div "2" at bounding box center [388, 276] width 60 height 26
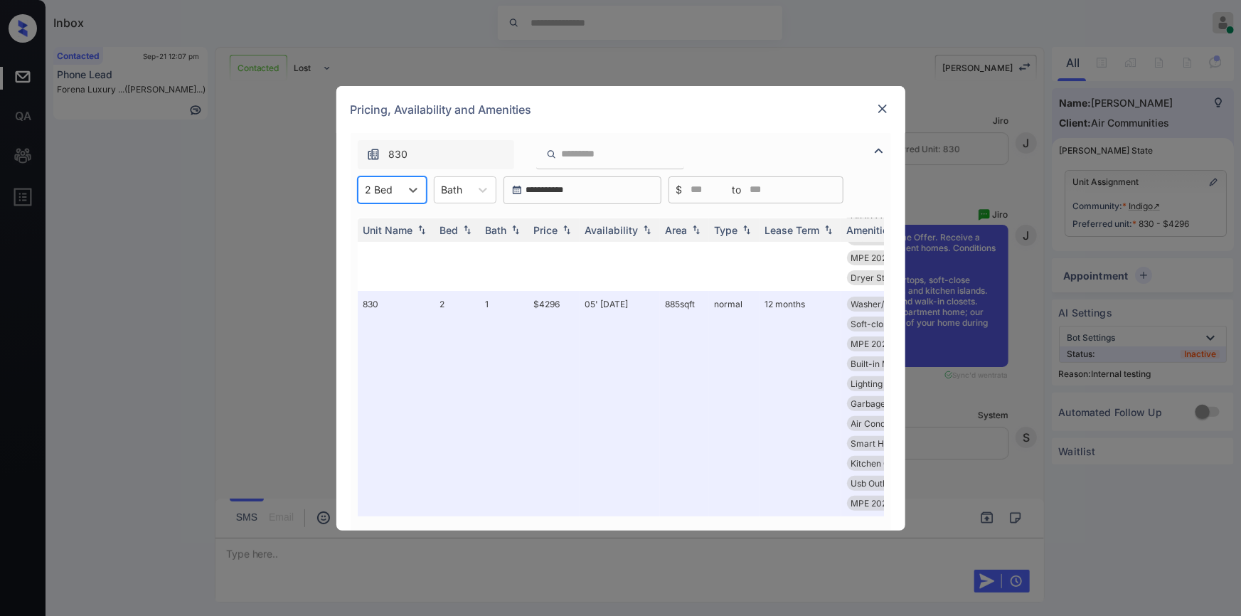
scroll to position [245, 0]
click at [880, 107] on img at bounding box center [882, 109] width 14 height 14
